Goal: Task Accomplishment & Management: Use online tool/utility

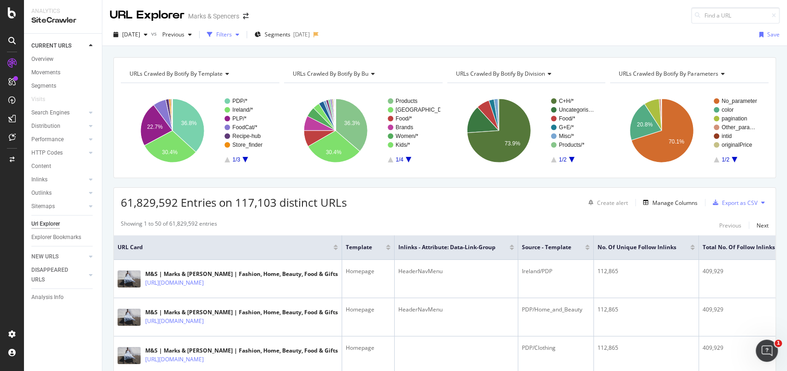
click at [232, 35] on div "Filters" at bounding box center [224, 34] width 16 height 8
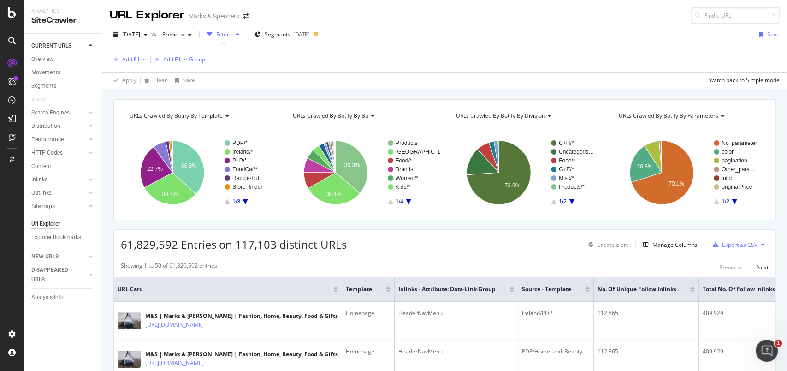
click at [127, 60] on div "Add Filter" at bounding box center [134, 59] width 24 height 8
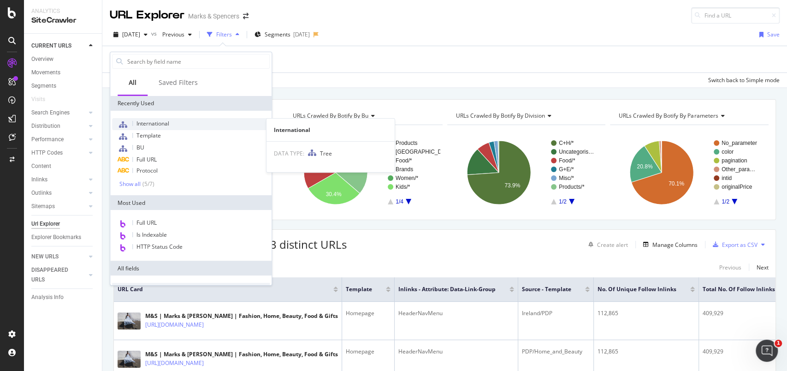
click at [149, 125] on span "International" at bounding box center [152, 123] width 33 height 8
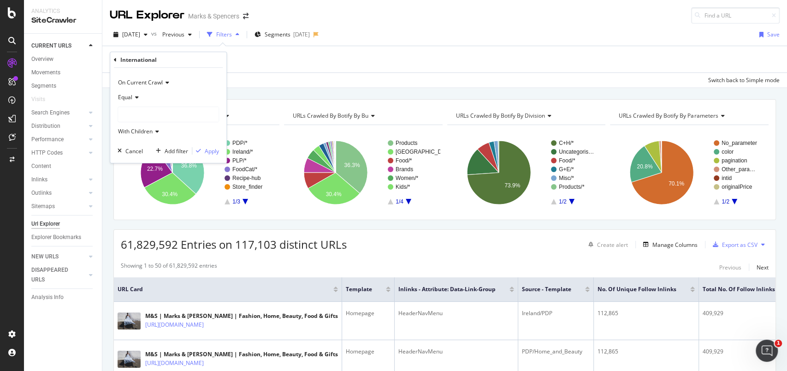
click at [146, 111] on div at bounding box center [168, 114] width 100 height 15
click at [140, 131] on span "81,453 URLS" at bounding box center [154, 134] width 35 height 8
click at [211, 153] on div "Apply" at bounding box center [212, 151] width 14 height 8
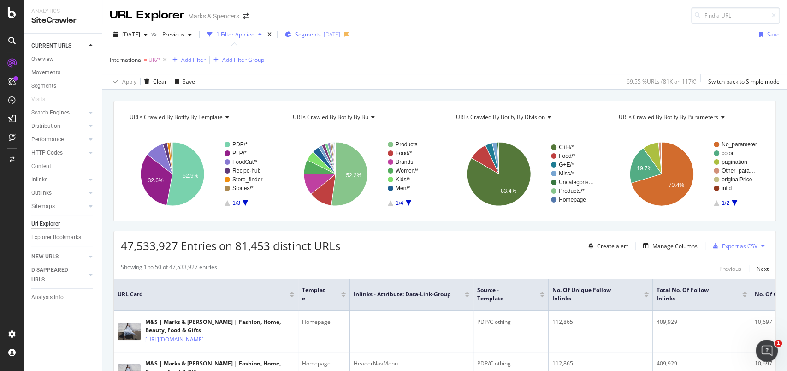
click at [316, 38] on span "Segments" at bounding box center [308, 34] width 26 height 8
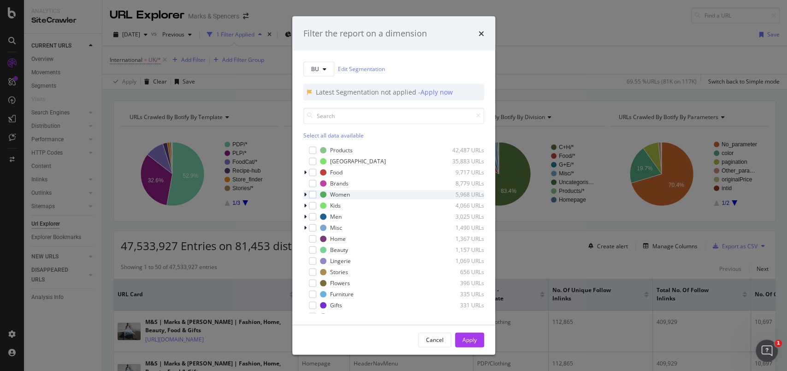
click at [316, 195] on div "Women 5,968 URLs" at bounding box center [393, 193] width 181 height 9
click at [303, 194] on icon "modal" at bounding box center [305, 194] width 4 height 6
click at [312, 196] on div "modal" at bounding box center [312, 193] width 7 height 7
click at [466, 337] on div "Apply" at bounding box center [469, 340] width 14 height 8
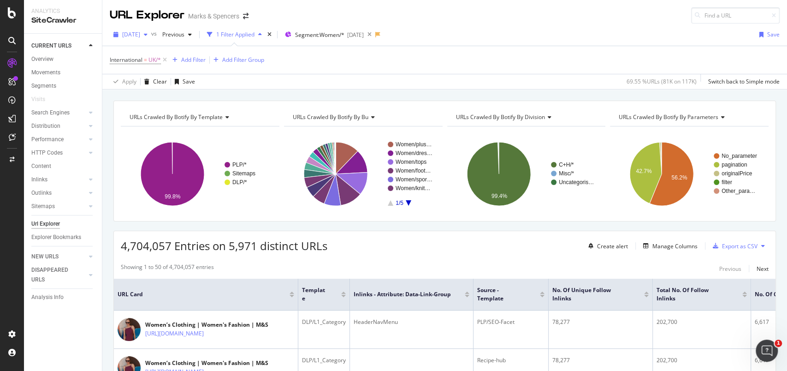
click at [122, 30] on span "[DATE]" at bounding box center [131, 34] width 18 height 8
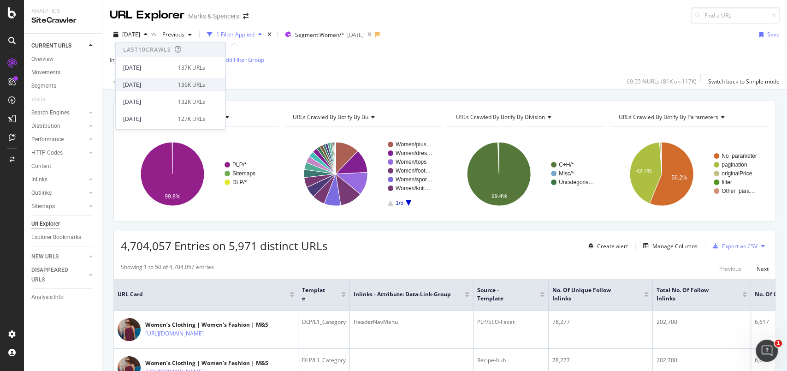
click at [144, 88] on div "[DATE]" at bounding box center [147, 84] width 49 height 8
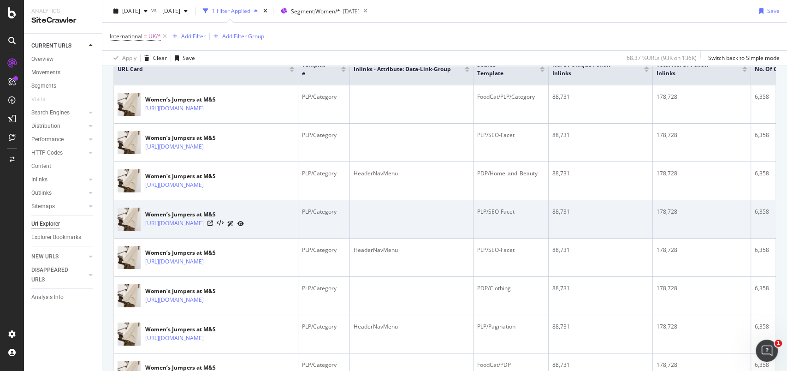
scroll to position [123, 0]
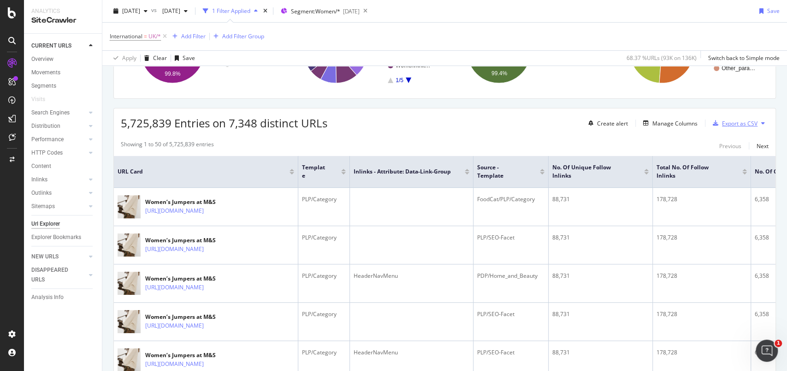
click at [726, 120] on div "Export as CSV" at bounding box center [739, 123] width 35 height 8
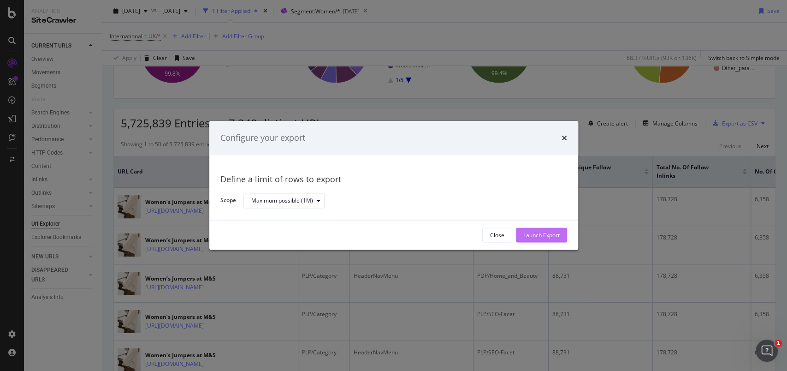
click at [528, 232] on div "Launch Export" at bounding box center [541, 235] width 36 height 8
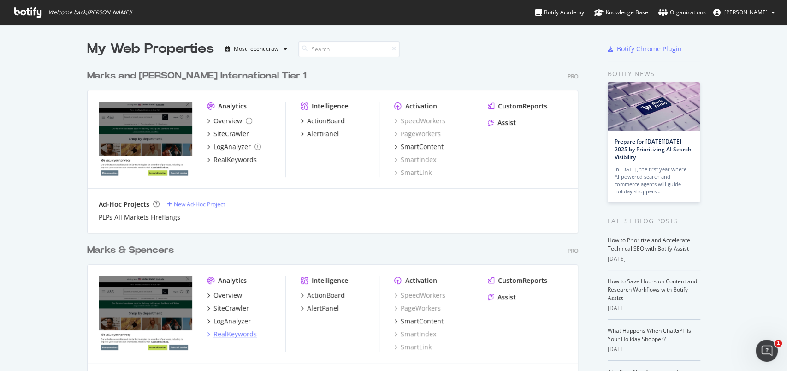
click at [224, 331] on div "RealKeywords" at bounding box center [234, 333] width 43 height 9
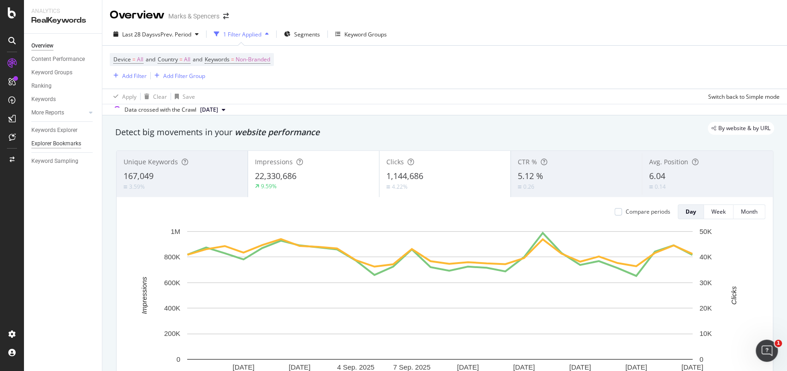
click at [56, 144] on div "Explorer Bookmarks" at bounding box center [56, 144] width 50 height 10
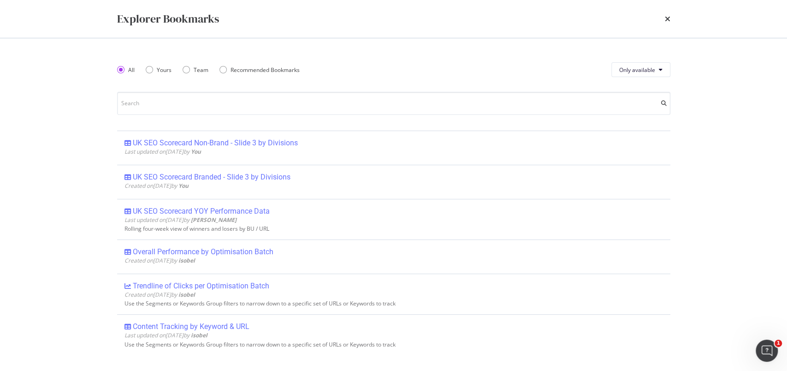
scroll to position [369, 0]
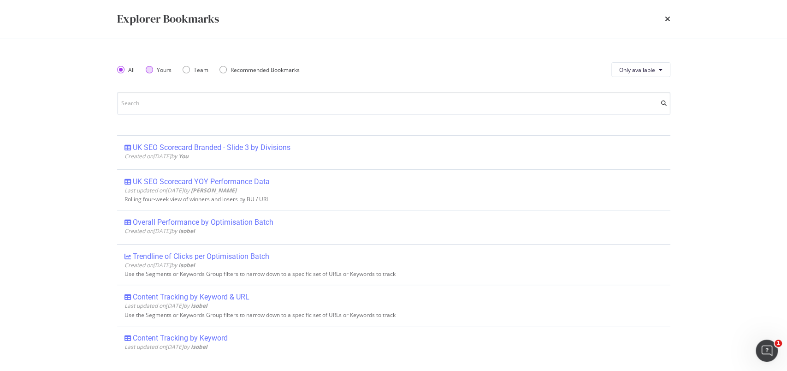
click at [170, 68] on div "Yours" at bounding box center [164, 70] width 15 height 8
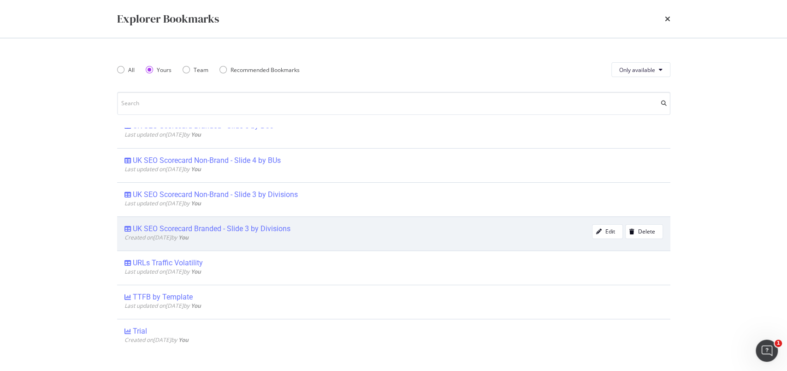
scroll to position [0, 0]
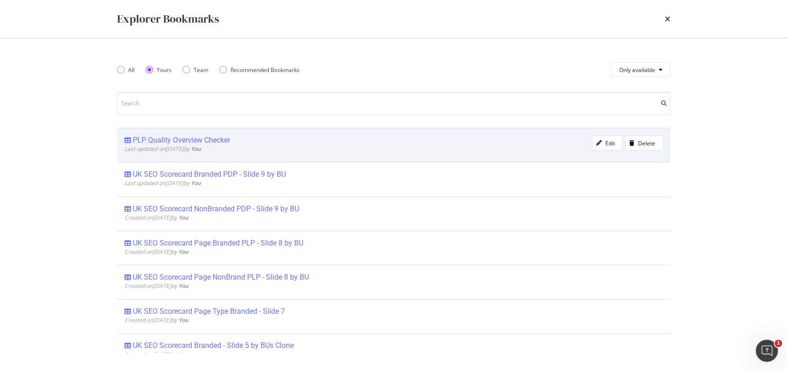
click at [206, 139] on div "PLP Quality Overview Checker" at bounding box center [181, 139] width 97 height 9
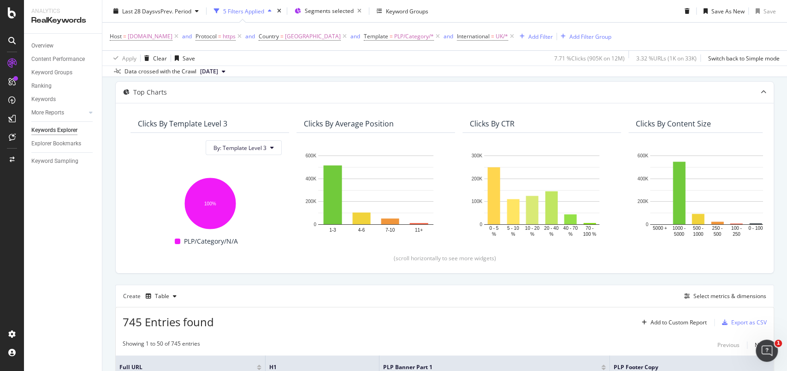
scroll to position [73, 0]
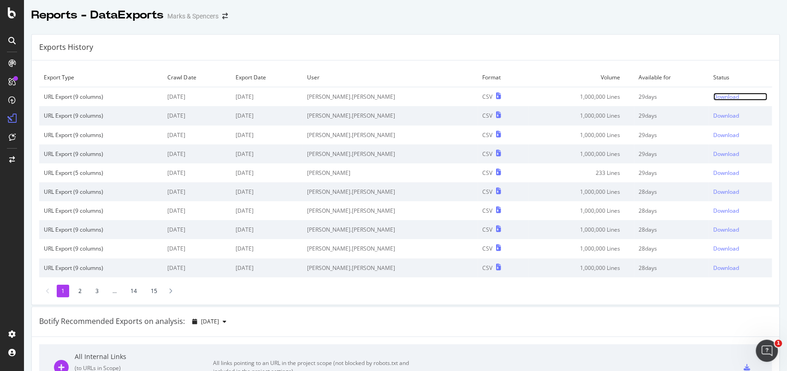
click at [713, 95] on div "Download" at bounding box center [726, 97] width 26 height 8
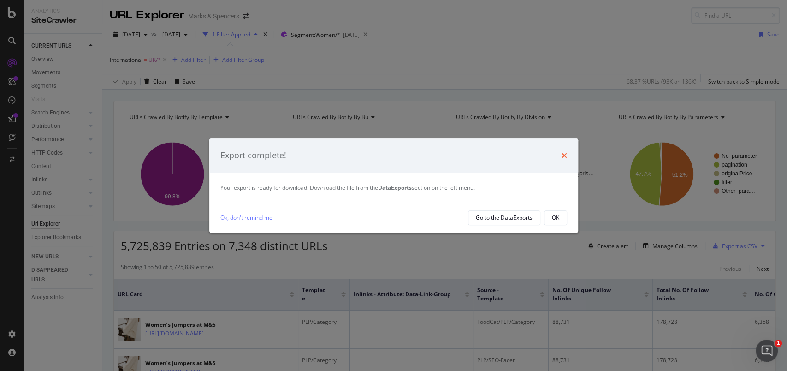
scroll to position [123, 0]
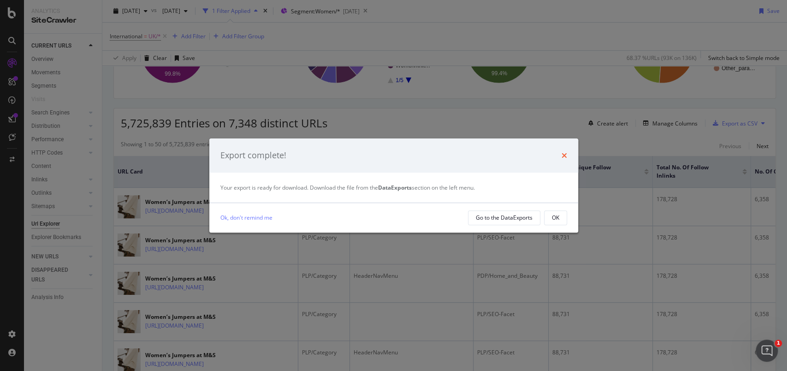
click at [563, 155] on icon "times" at bounding box center [564, 155] width 6 height 7
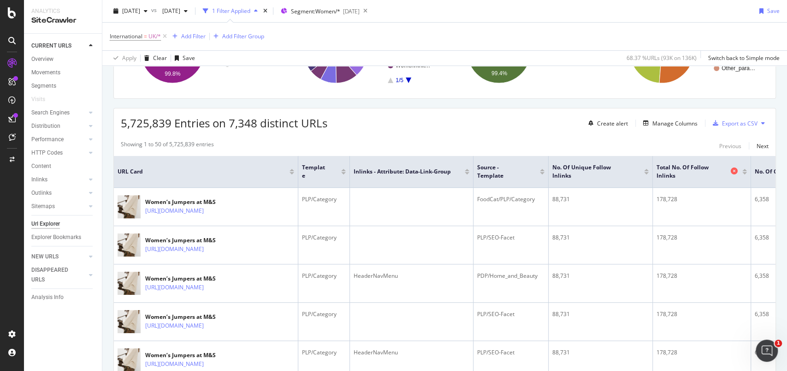
click at [732, 171] on icon at bounding box center [733, 170] width 7 height 7
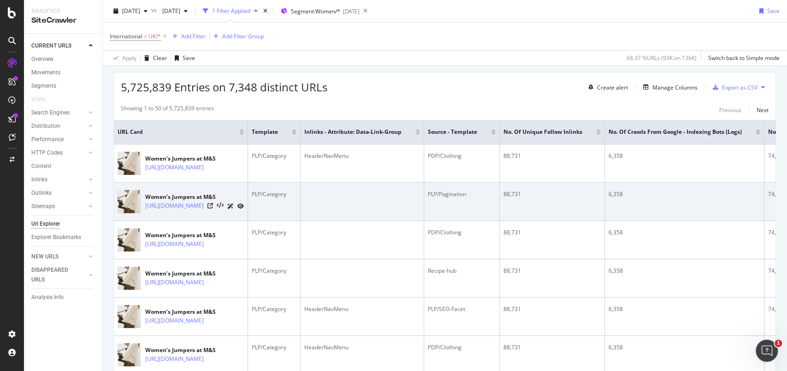
scroll to position [155, 0]
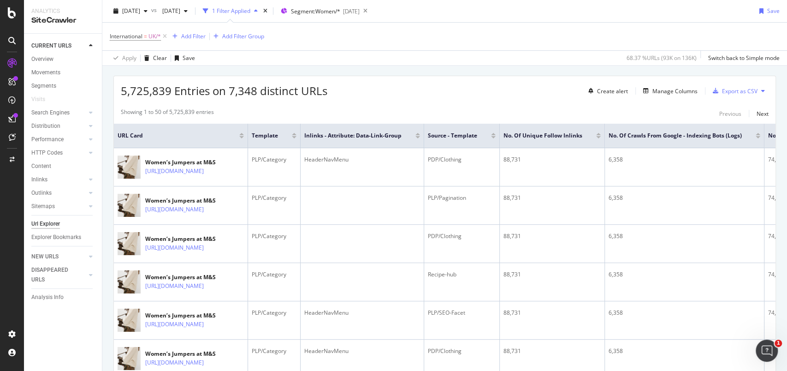
click at [546, 16] on div "2025 Sep. 13th vs 2025 Jul. 31st 1 Filter Applied Segment: Women/* 2025-09-19 S…" at bounding box center [444, 13] width 684 height 18
click at [241, 35] on div "Add Filter Group" at bounding box center [243, 36] width 42 height 8
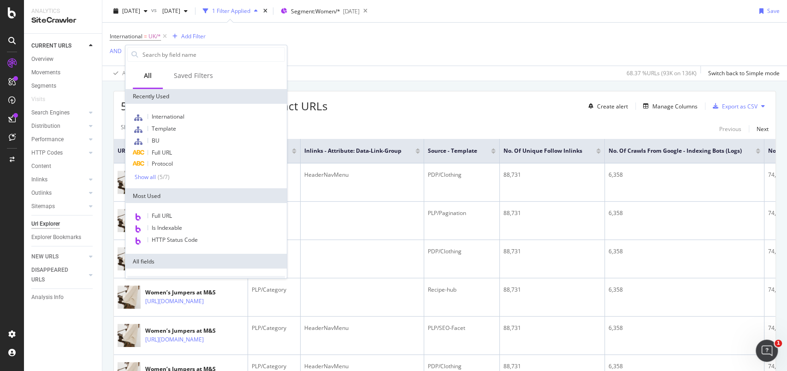
scroll to position [170, 0]
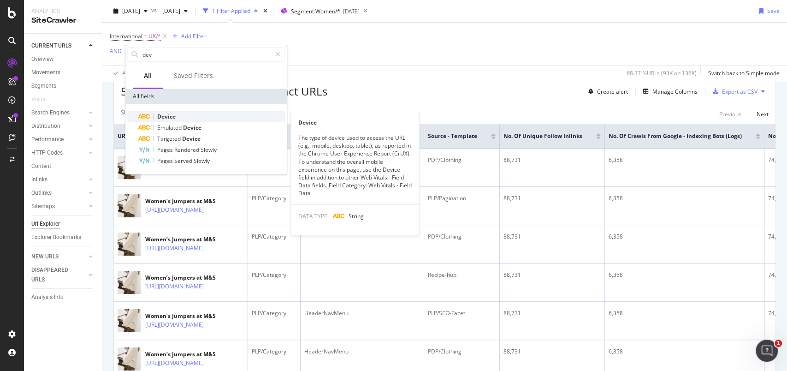
type input "dev"
click at [164, 111] on div "Device" at bounding box center [211, 116] width 147 height 11
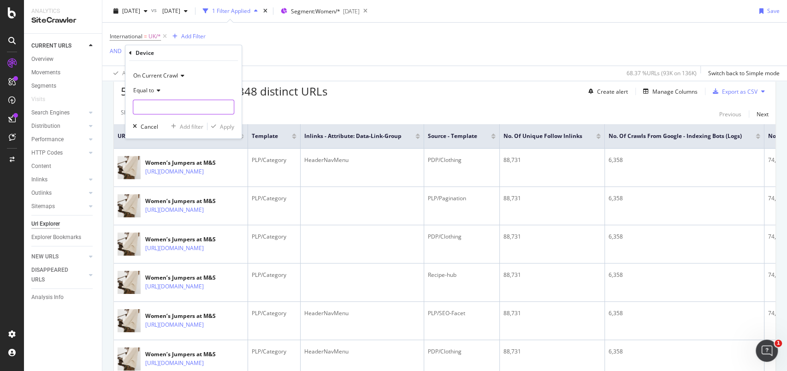
click at [159, 105] on input "text" at bounding box center [183, 107] width 100 height 15
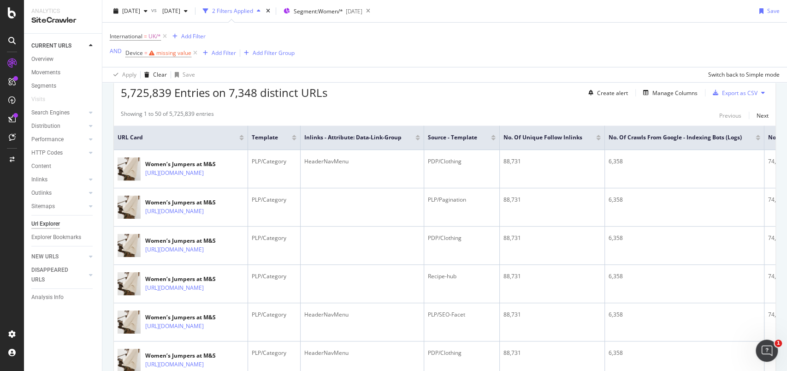
scroll to position [171, 0]
click at [259, 47] on div "International = UK/* Add Filter AND Device = missing value Add Filter Add Filte…" at bounding box center [445, 45] width 670 height 44
click at [194, 53] on icon at bounding box center [195, 52] width 8 height 9
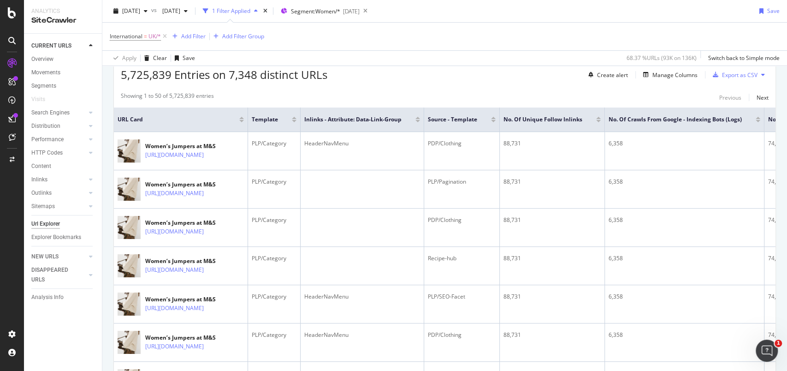
scroll to position [155, 0]
